Goal: Use online tool/utility

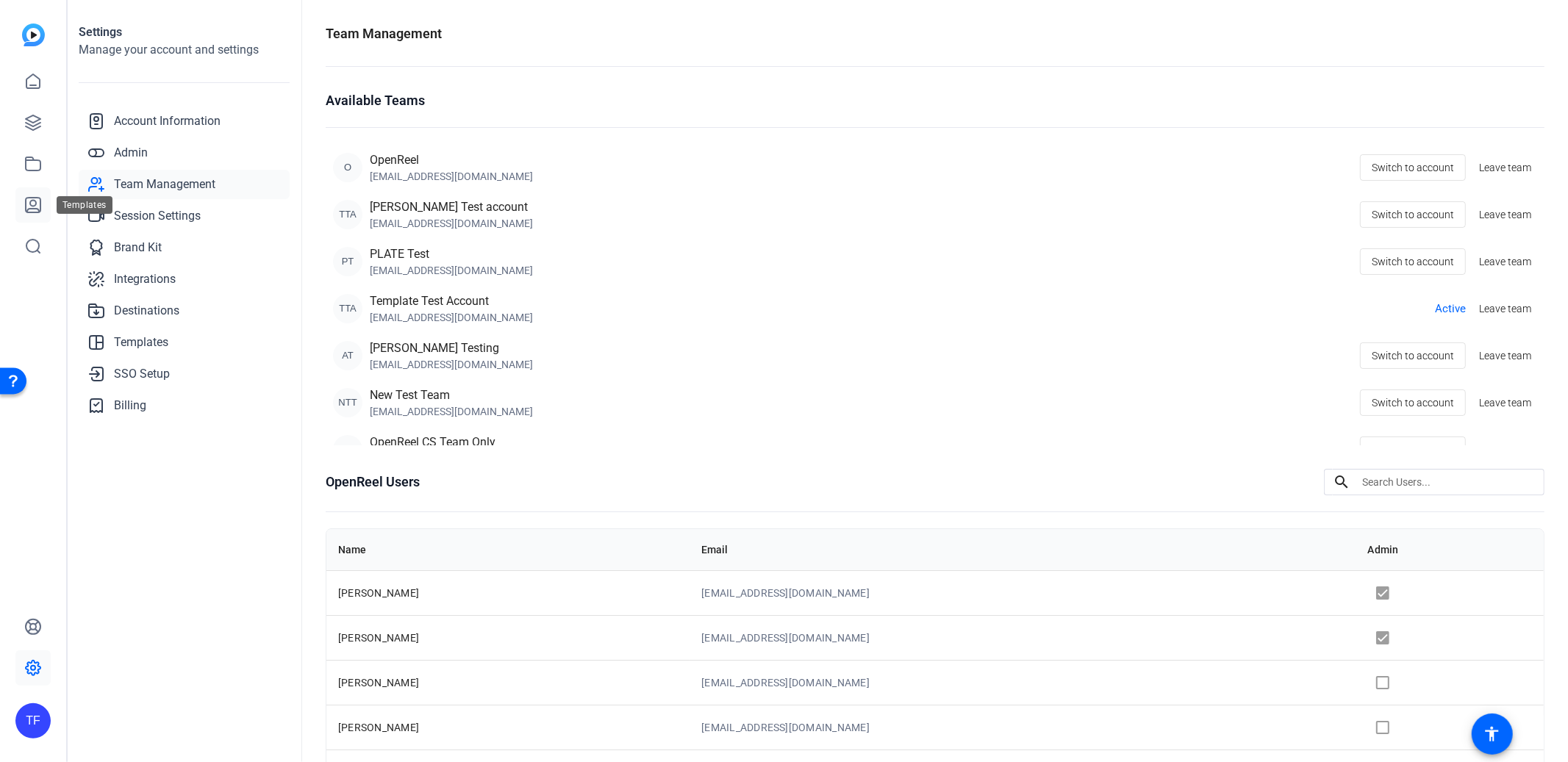
click at [33, 208] on icon at bounding box center [33, 205] width 14 height 14
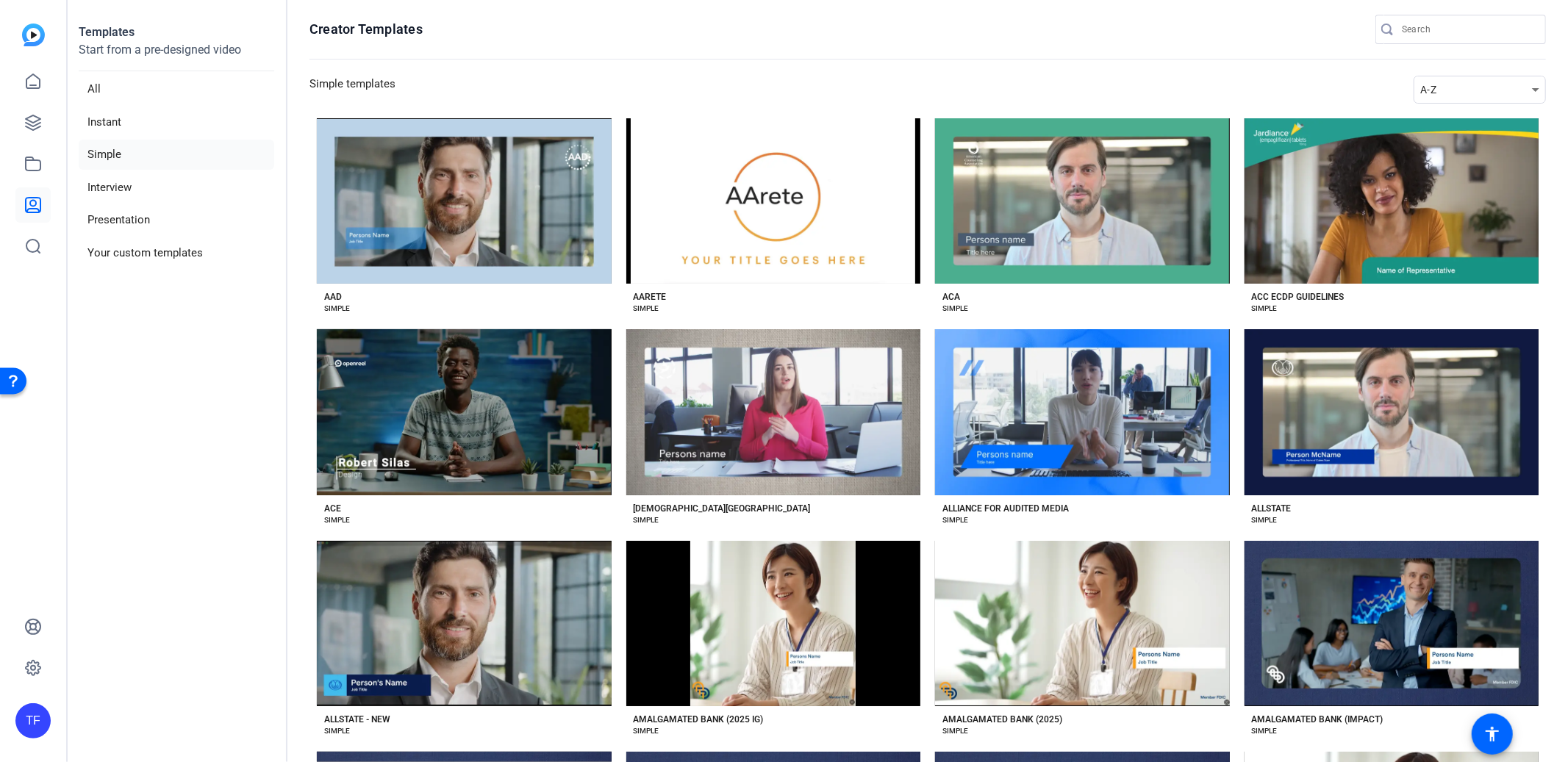
click at [1465, 97] on div "A-Z" at bounding box center [1476, 89] width 112 height 18
click at [1461, 113] on mat-option "Newest" at bounding box center [1478, 116] width 132 height 23
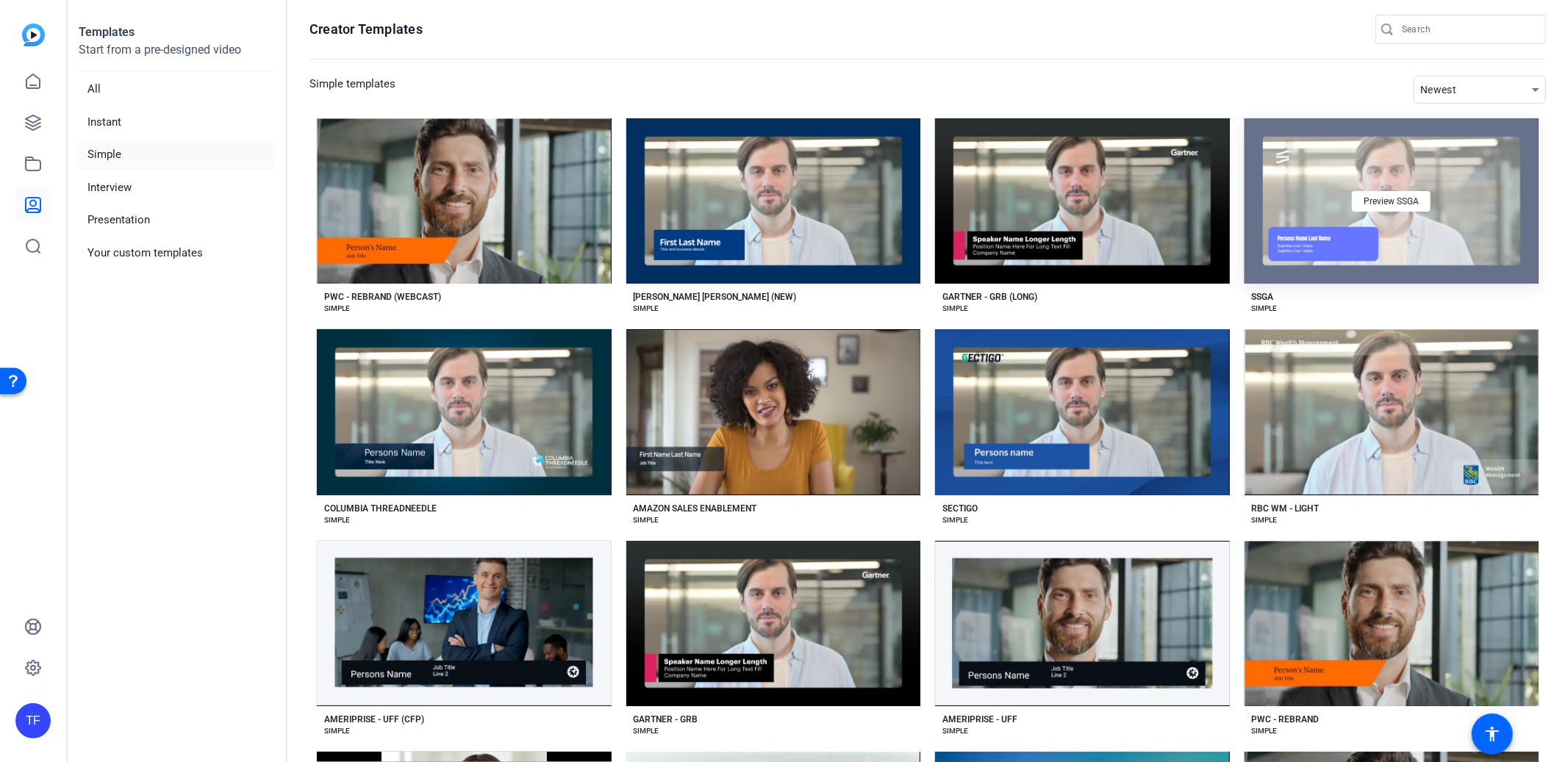
click at [1345, 230] on div "Preview SSGA" at bounding box center [1392, 200] width 295 height 165
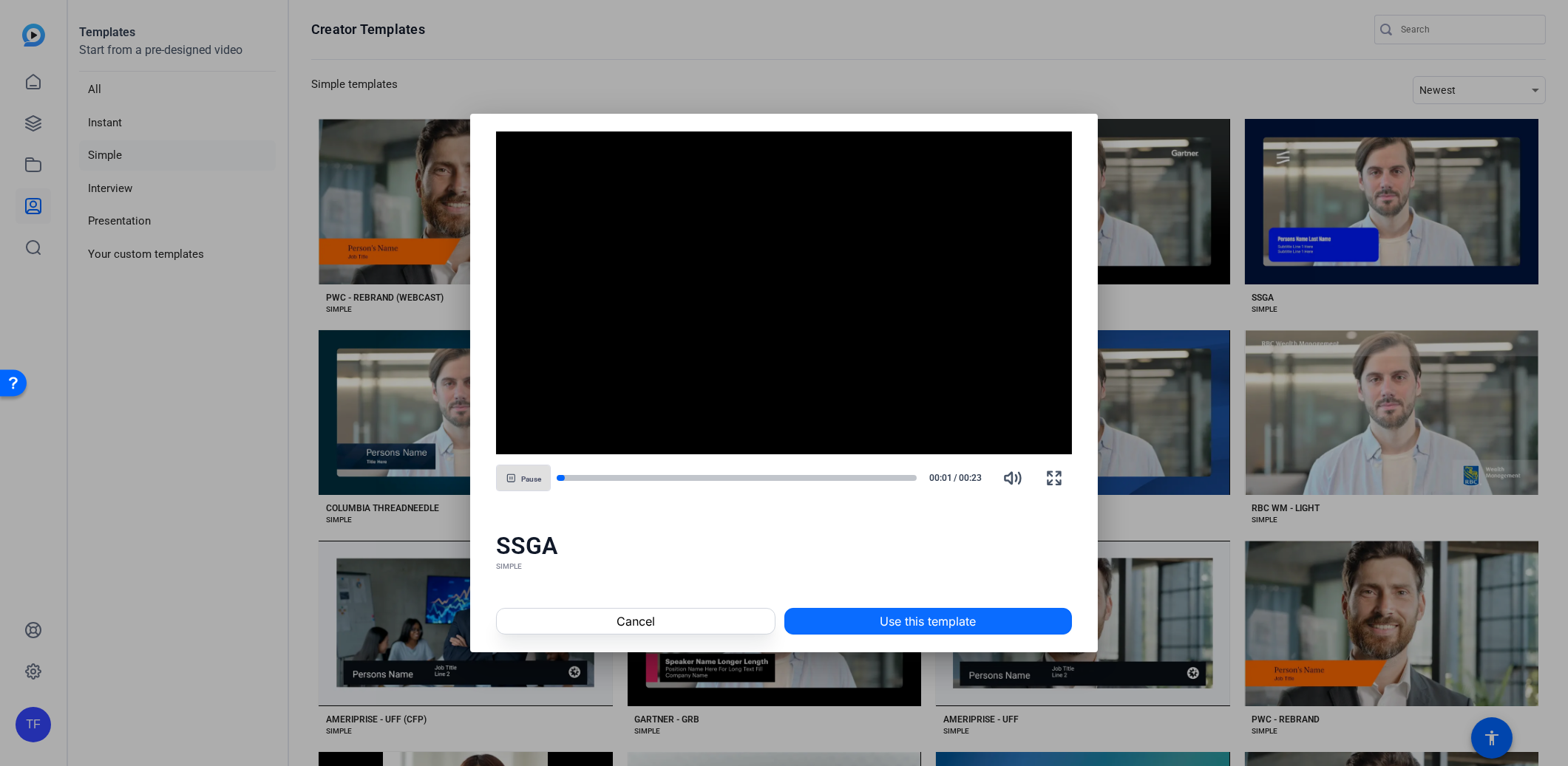
click at [937, 616] on span "Use this template" at bounding box center [927, 621] width 96 height 18
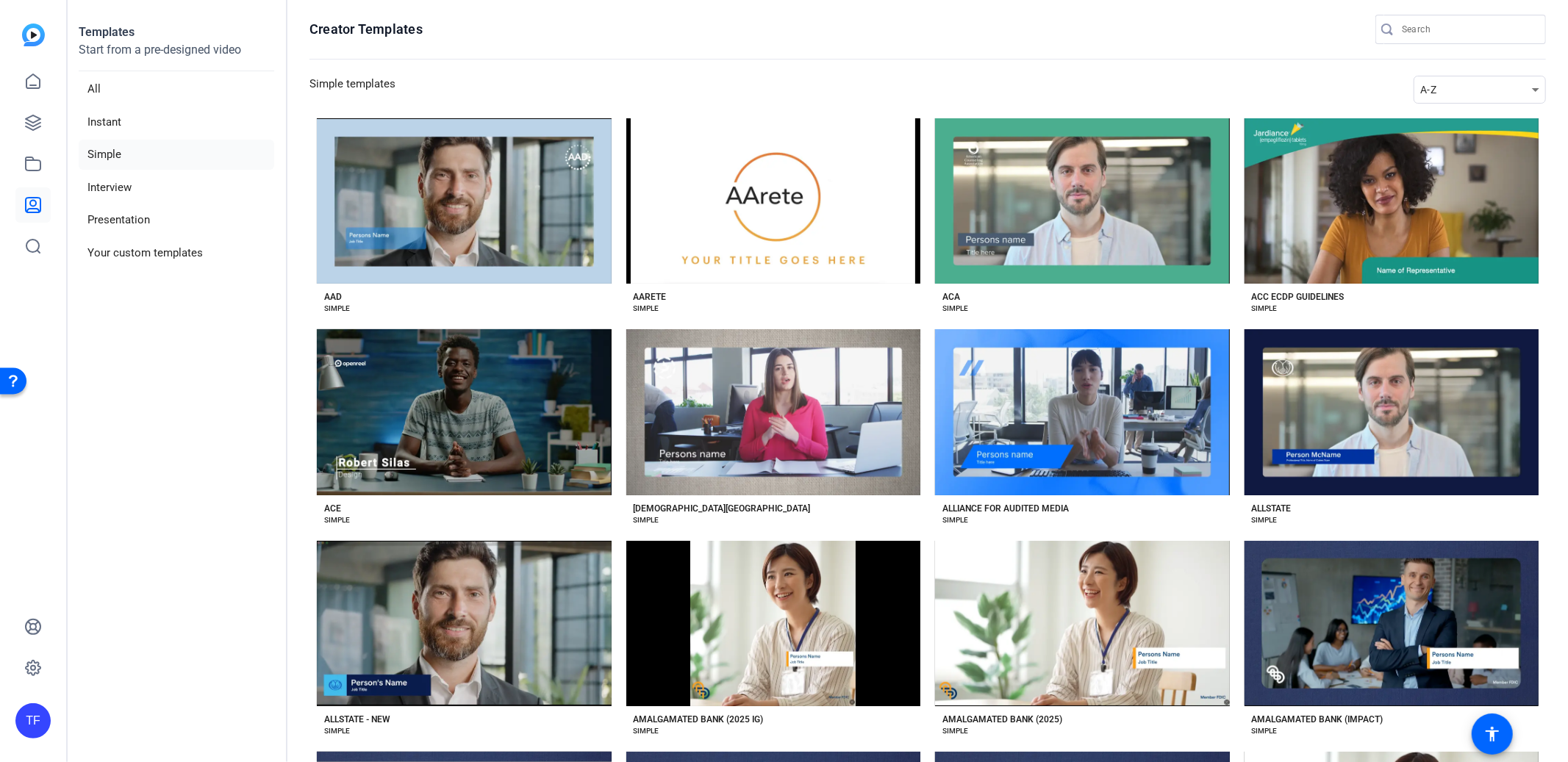
click at [1454, 90] on div "A-Z" at bounding box center [1476, 89] width 112 height 18
click at [1452, 111] on span "Newest" at bounding box center [1438, 116] width 31 height 18
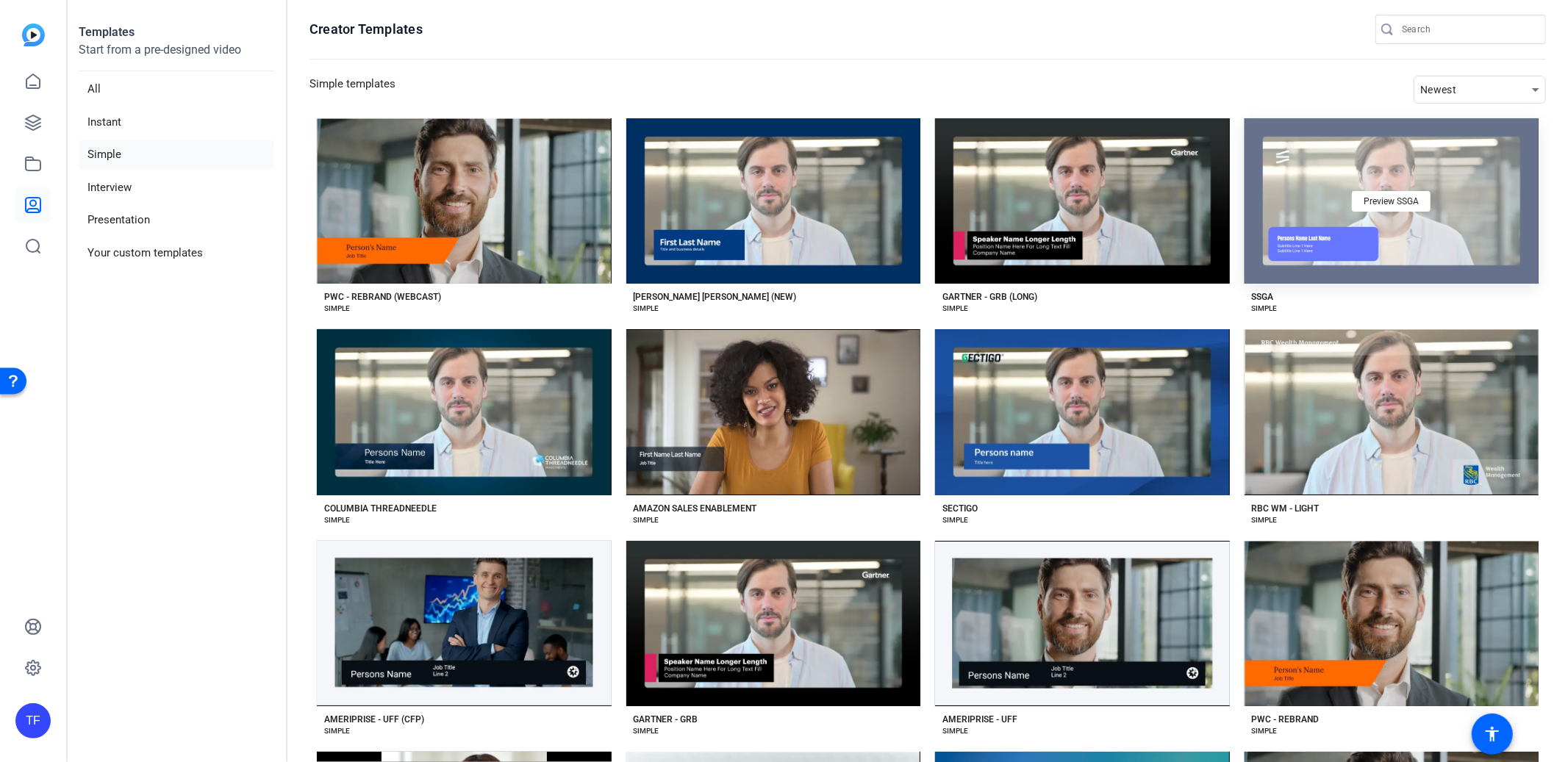
click at [1360, 259] on div "Preview SSGA" at bounding box center [1392, 200] width 295 height 165
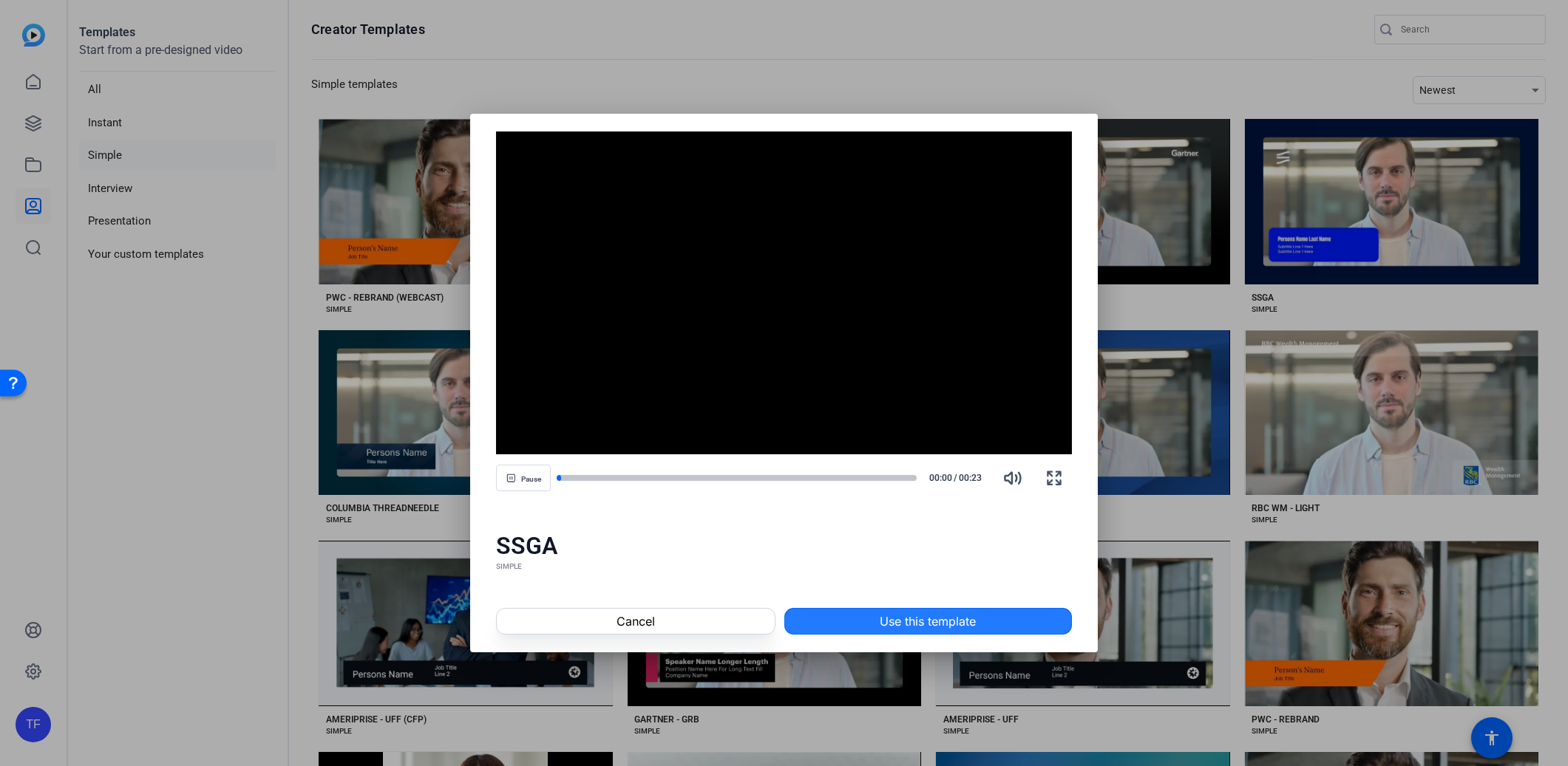
click at [950, 627] on span "Use this template" at bounding box center [927, 621] width 96 height 18
